Goal: Communication & Community: Participate in discussion

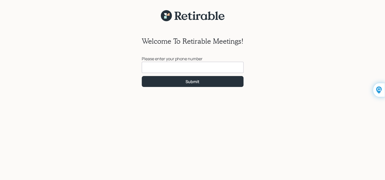
click at [158, 70] on input at bounding box center [193, 67] width 102 height 11
type input "(734) 787-9144"
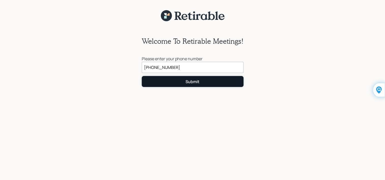
click at [193, 81] on div "Submit" at bounding box center [192, 82] width 14 height 6
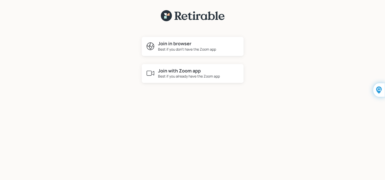
click at [190, 44] on h4 "Join in browser" at bounding box center [187, 44] width 58 height 6
click at [175, 47] on div "Best if you don't have the Zoom app" at bounding box center [187, 49] width 58 height 5
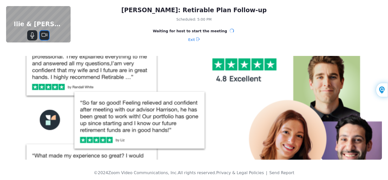
click at [43, 33] on icon "Stop Video" at bounding box center [44, 35] width 6 height 6
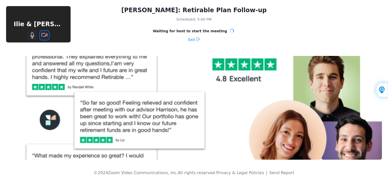
click at [43, 33] on icon "Start Video" at bounding box center [44, 35] width 6 height 6
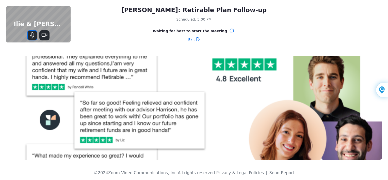
click at [32, 34] on icon "Mute" at bounding box center [32, 35] width 6 height 6
click at [32, 34] on icon "Unmute" at bounding box center [32, 35] width 6 height 6
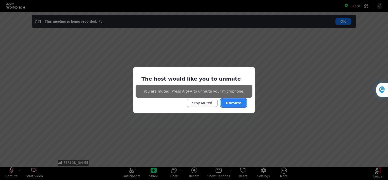
click at [232, 103] on button "Unmute" at bounding box center [234, 103] width 26 height 8
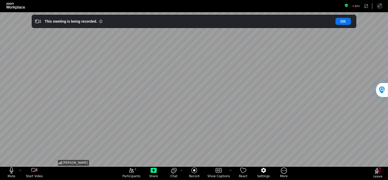
click at [288, 127] on div "[PERSON_NAME]" at bounding box center [194, 89] width 275 height 155
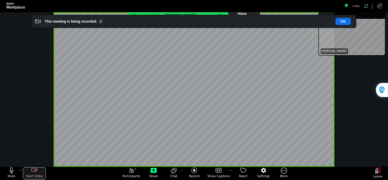
click at [34, 171] on icon "start my video" at bounding box center [34, 170] width 6 height 6
